Goal: Download file/media

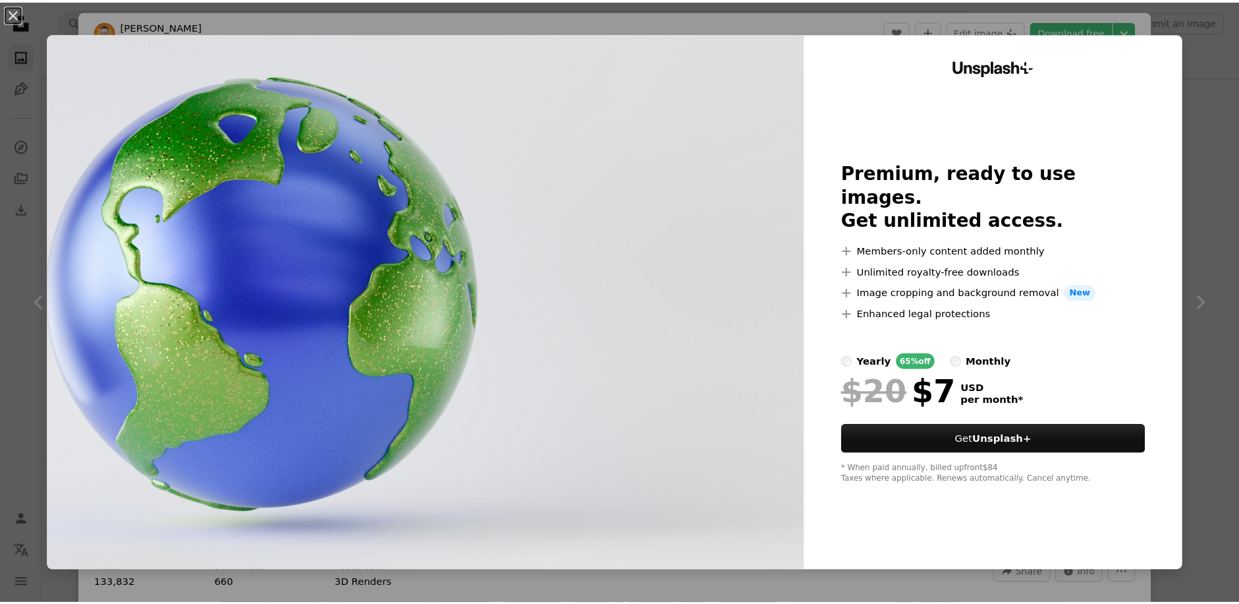
scroll to position [9884, 0]
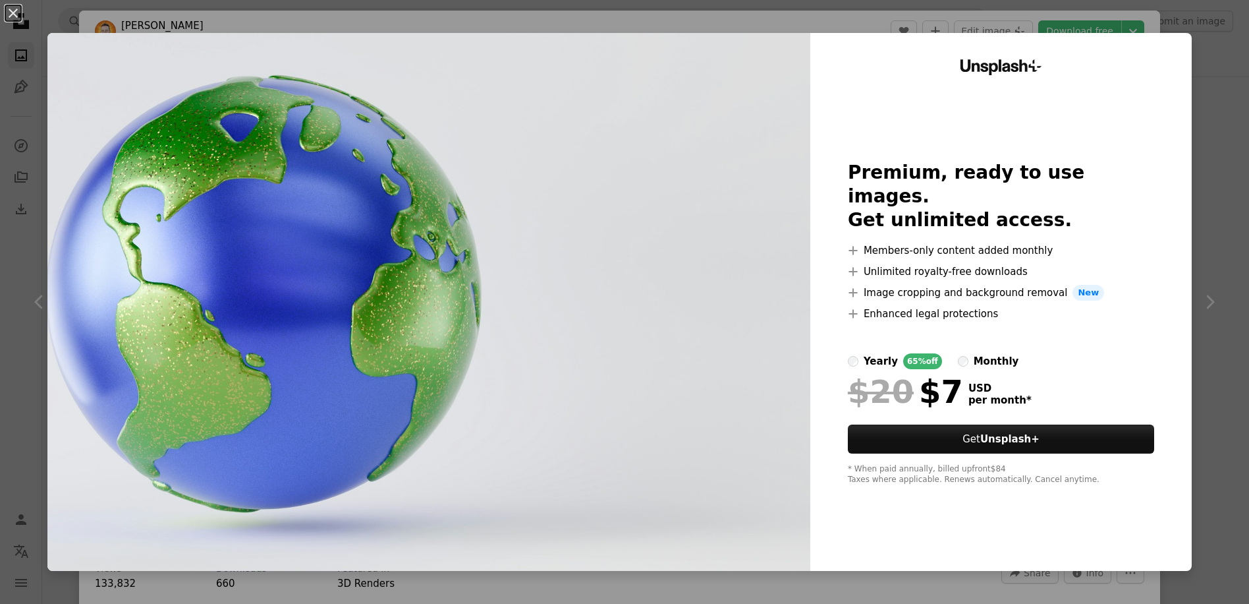
click at [963, 100] on div "Unsplash+ Premium, ready to use images. Get unlimited access. A plus sign Membe…" at bounding box center [1001, 302] width 382 height 538
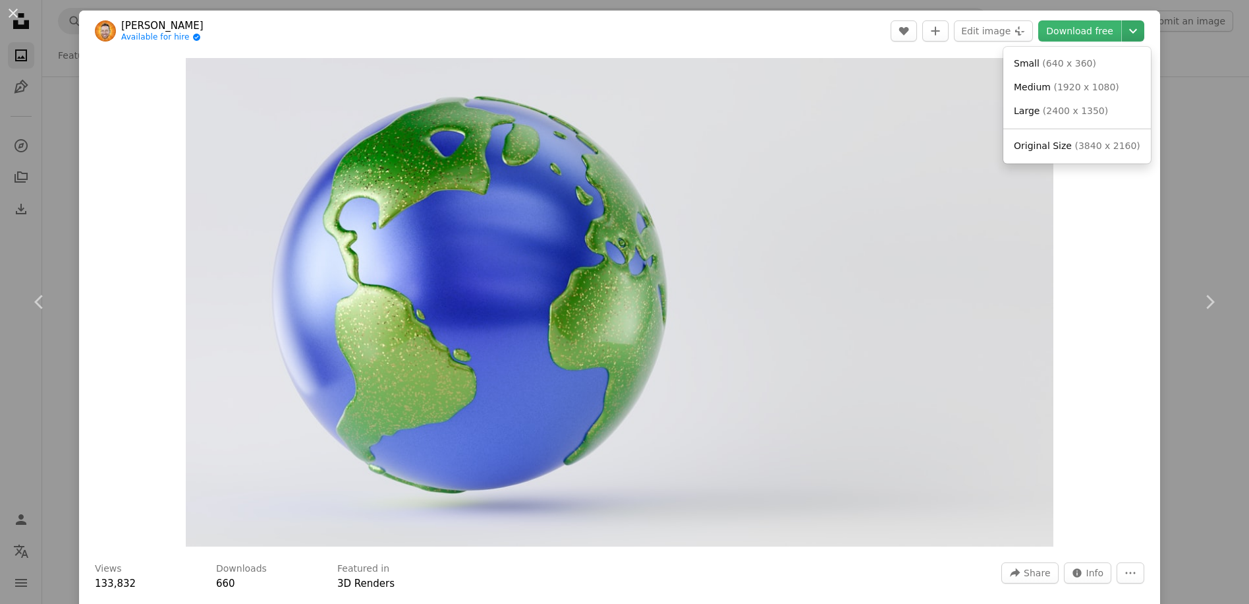
click at [1123, 27] on icon "Chevron down" at bounding box center [1133, 31] width 21 height 16
click at [1081, 109] on span "( 2400 x 1350 )" at bounding box center [1075, 110] width 65 height 11
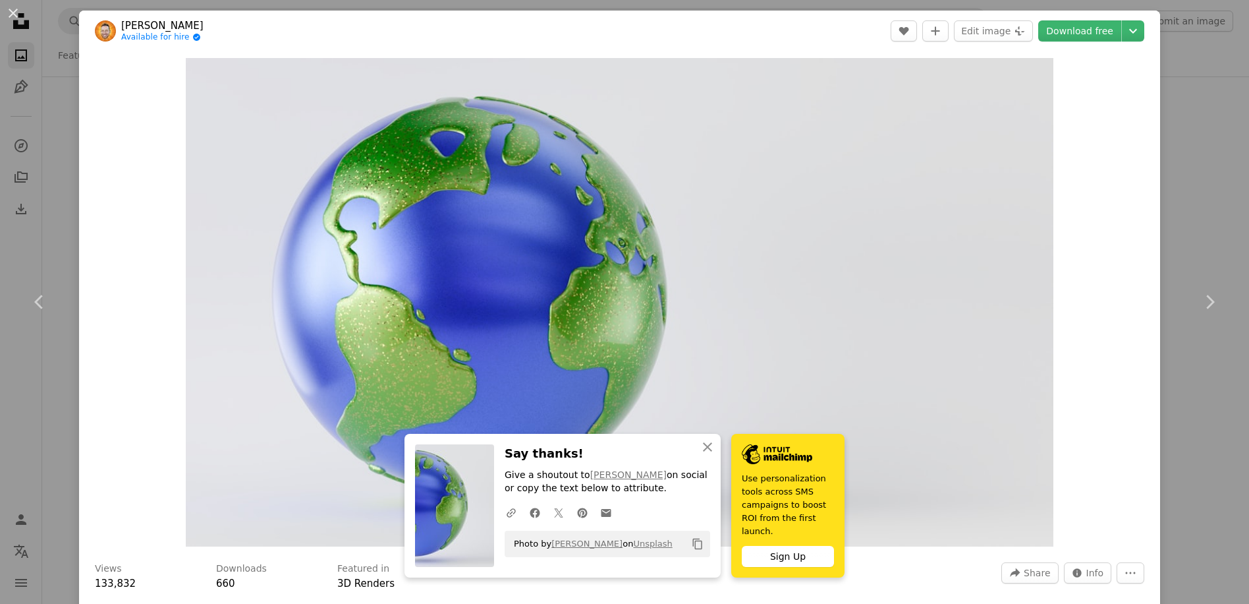
click at [1062, 326] on div "Zoom in" at bounding box center [619, 301] width 1081 height 501
click at [11, 13] on button "An X shape" at bounding box center [13, 13] width 16 height 16
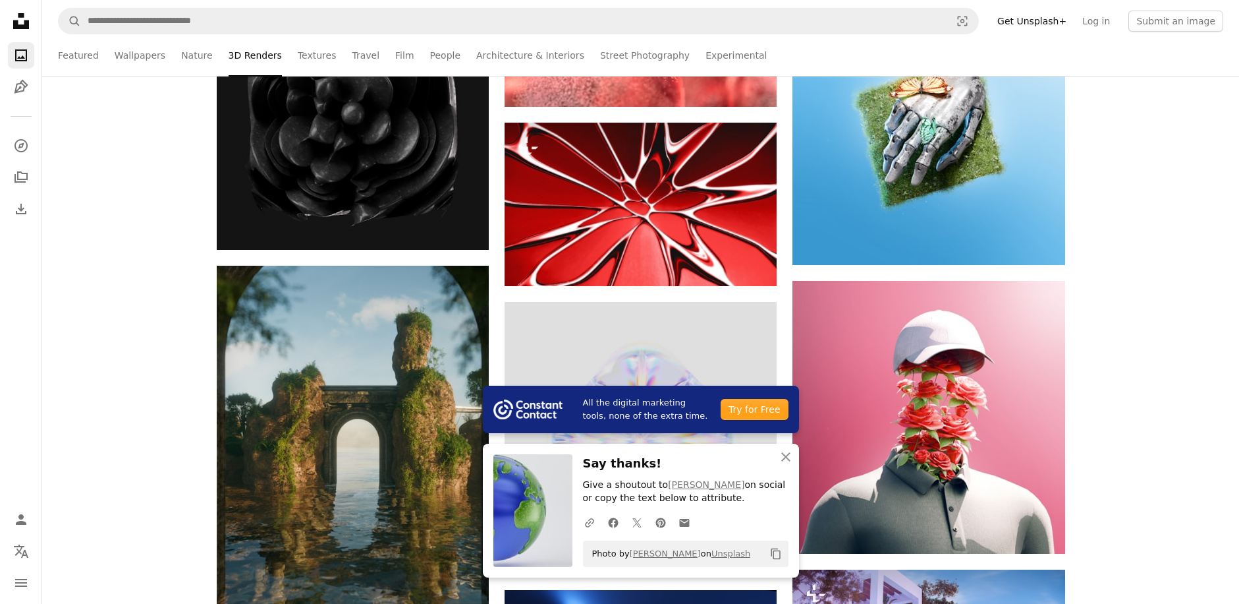
scroll to position [10345, 0]
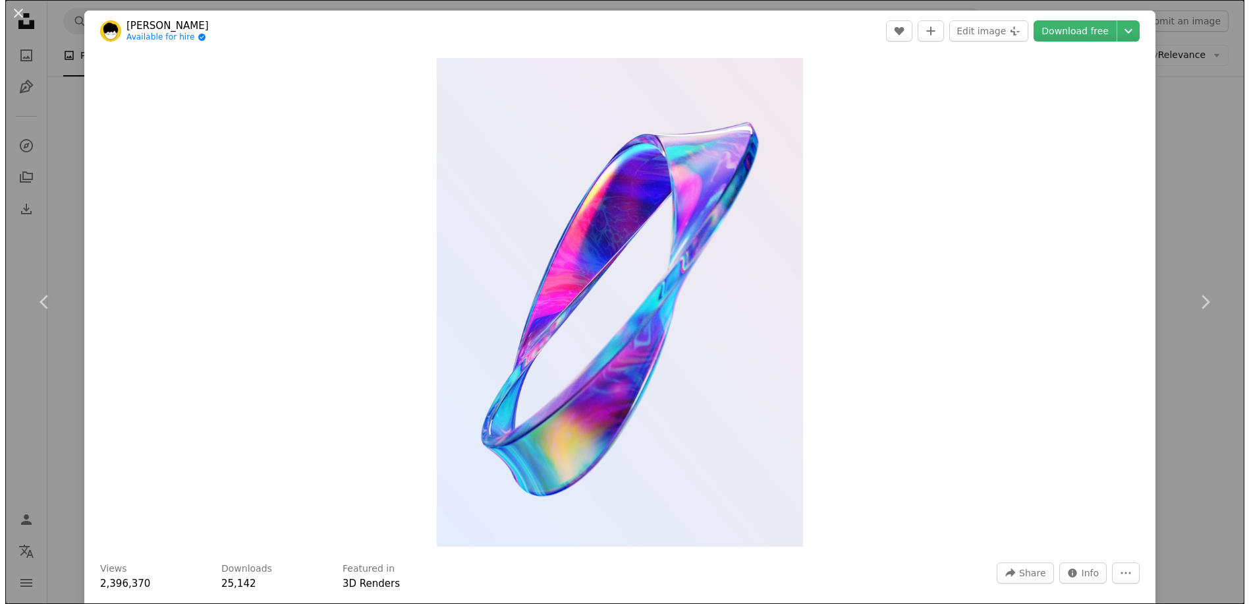
scroll to position [8830, 0]
